Goal: Information Seeking & Learning: Learn about a topic

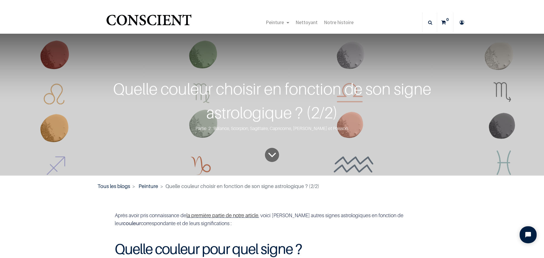
click at [235, 216] on link "la première partie de notre article" at bounding box center [223, 216] width 72 height 6
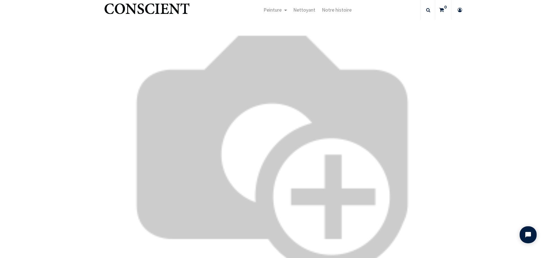
scroll to position [879, 0]
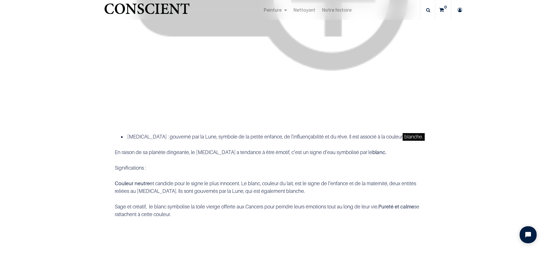
scroll to position [1531, 0]
